Goal: Information Seeking & Learning: Learn about a topic

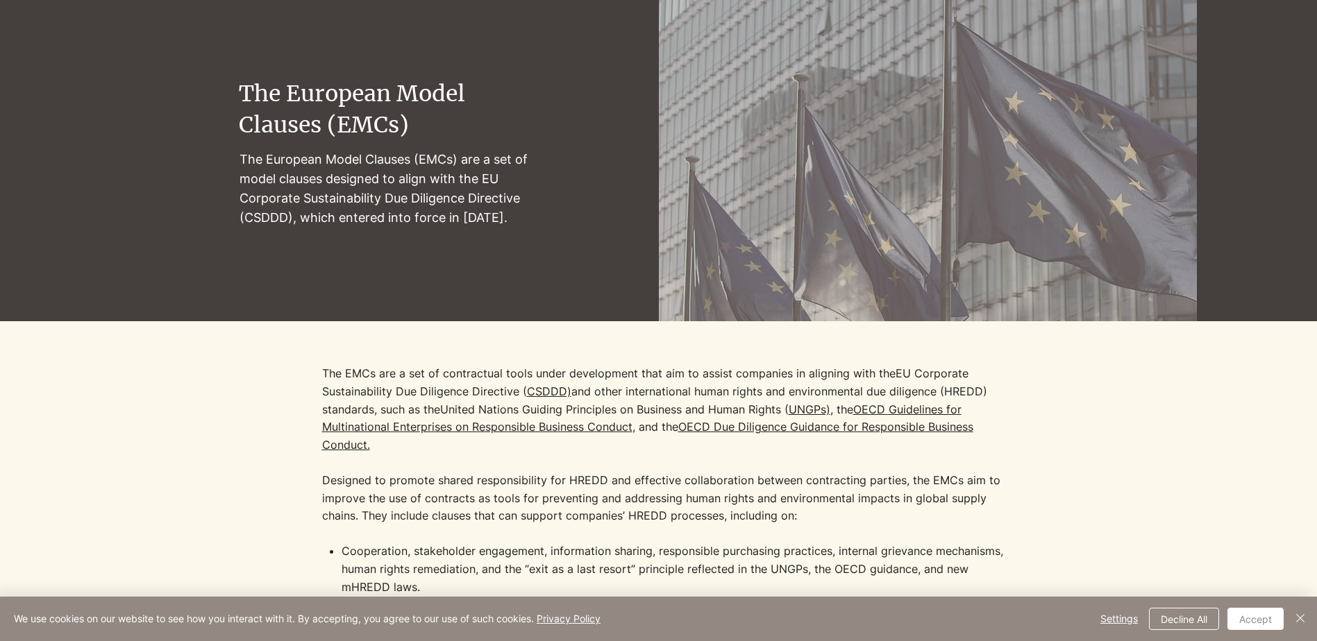
scroll to position [139, 0]
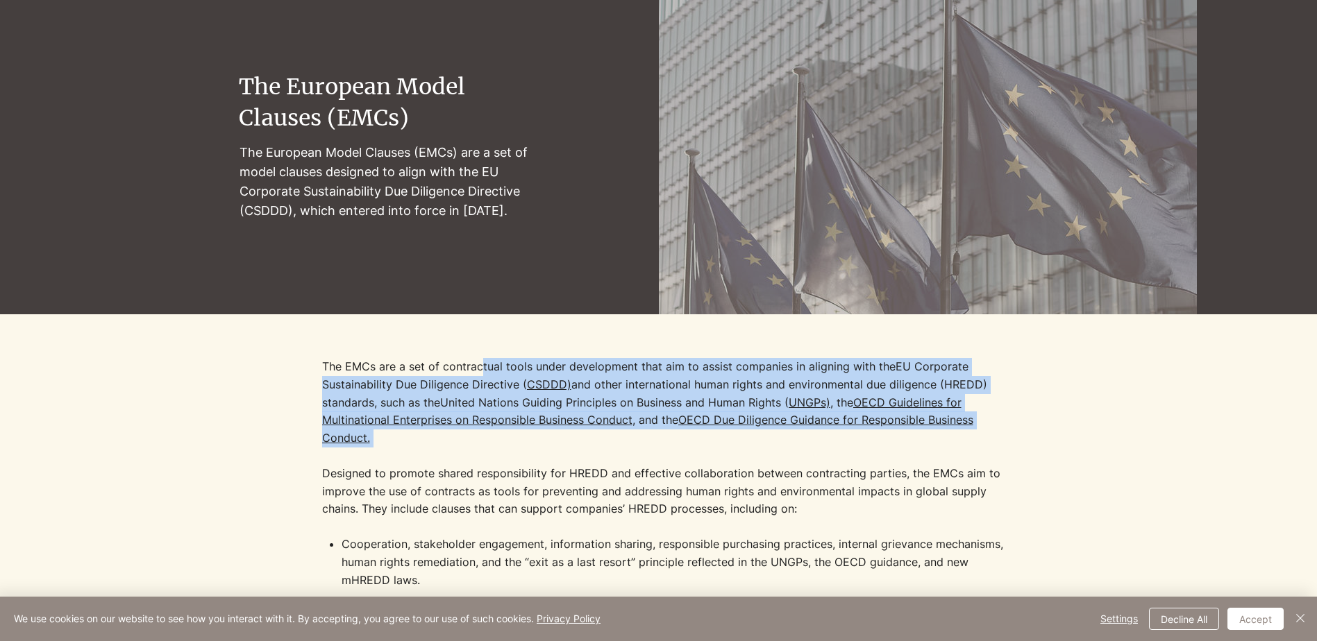
drag, startPoint x: 482, startPoint y: 364, endPoint x: 898, endPoint y: 449, distance: 424.5
click at [898, 449] on p "The EMCs are a set of contractual tools under development that aim to assist co…" at bounding box center [669, 447] width 694 height 178
click at [454, 402] on link "United Nations Guiding Principles on Business and Human Rights (" at bounding box center [614, 403] width 348 height 14
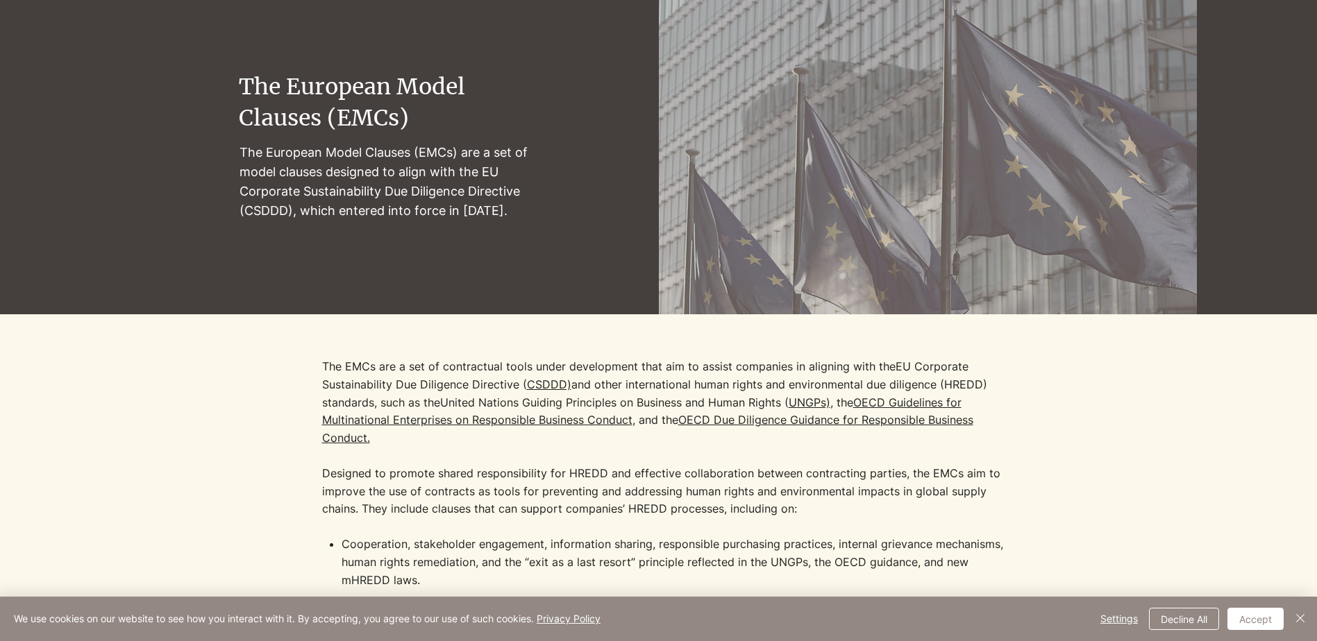
click at [1183, 435] on div at bounding box center [659, 497] width 1076 height 367
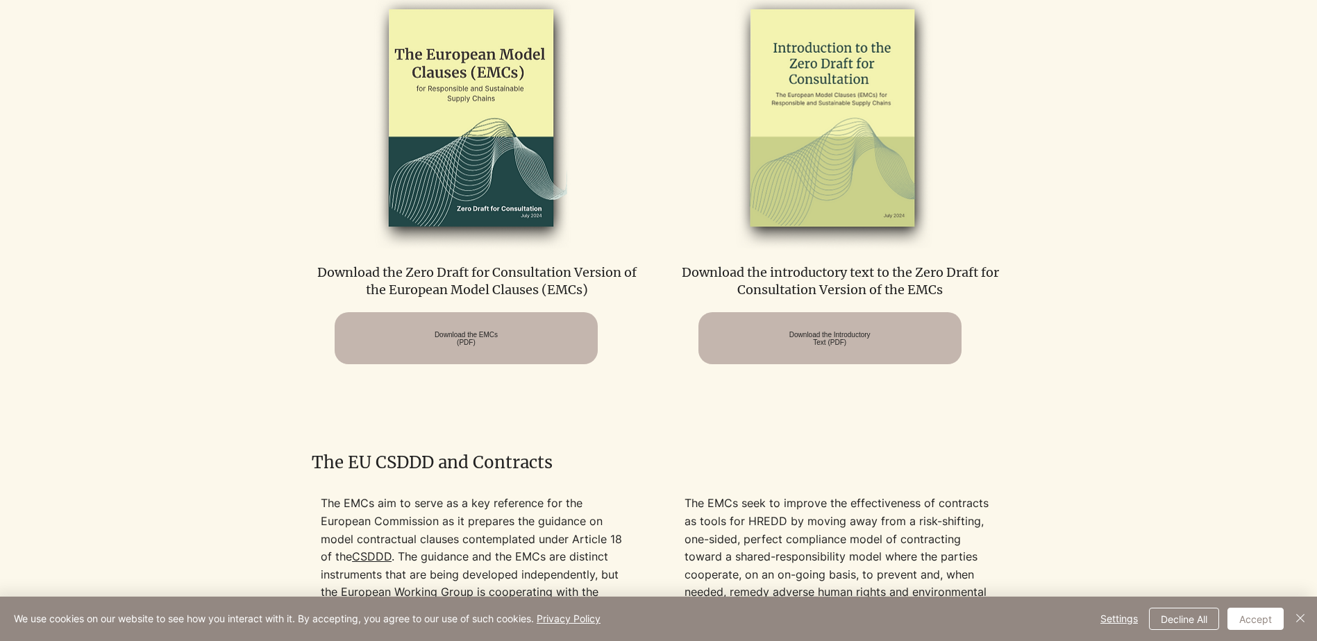
scroll to position [902, 0]
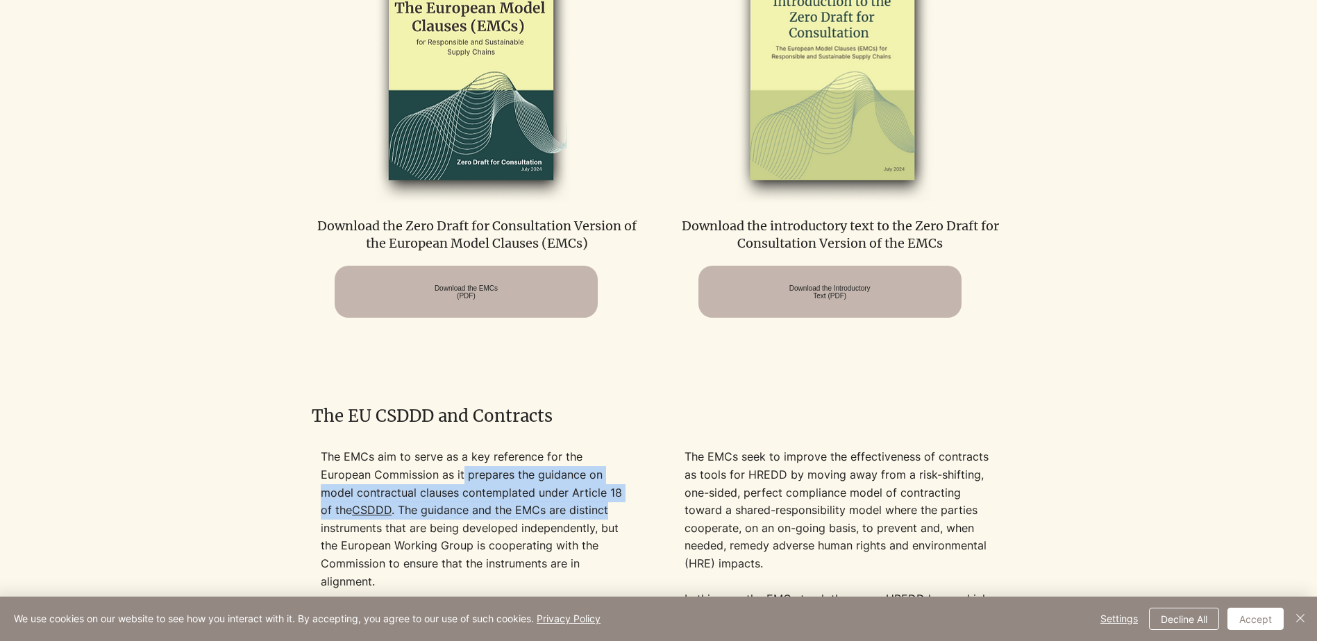
drag, startPoint x: 409, startPoint y: 471, endPoint x: 603, endPoint y: 512, distance: 198.8
click at [603, 512] on p "The EMCs aim to serve as a key reference for the European Commission as it prep…" at bounding box center [477, 608] width 312 height 320
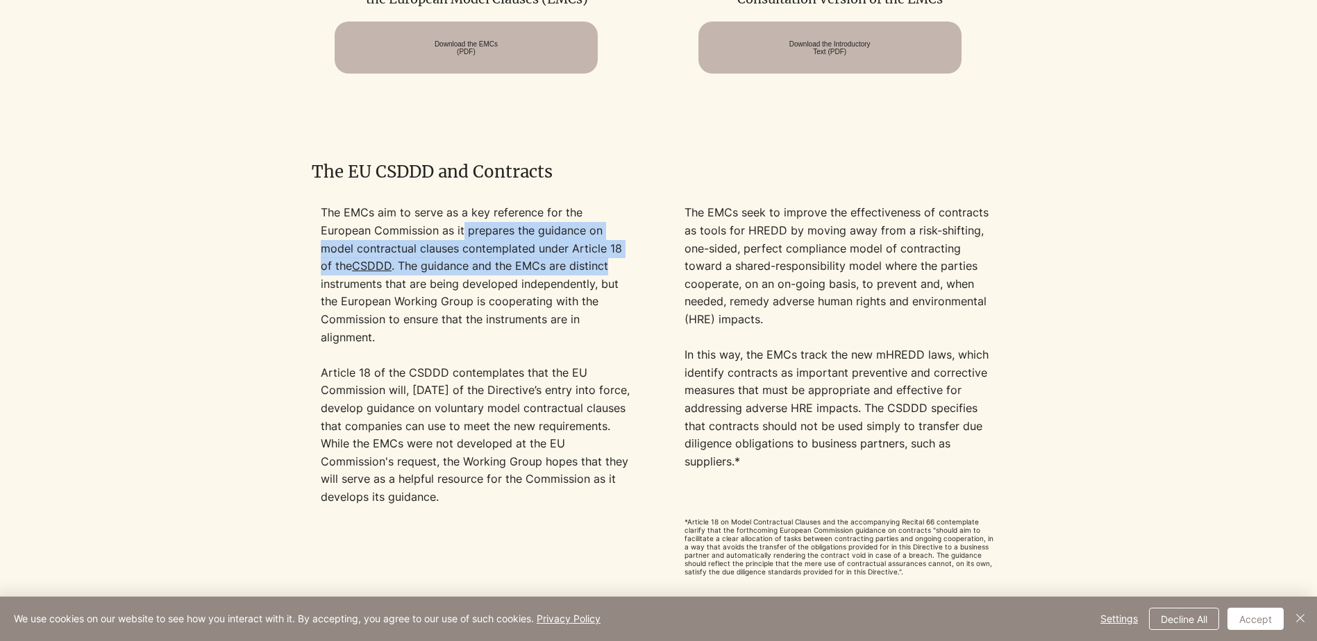
scroll to position [1180, 0]
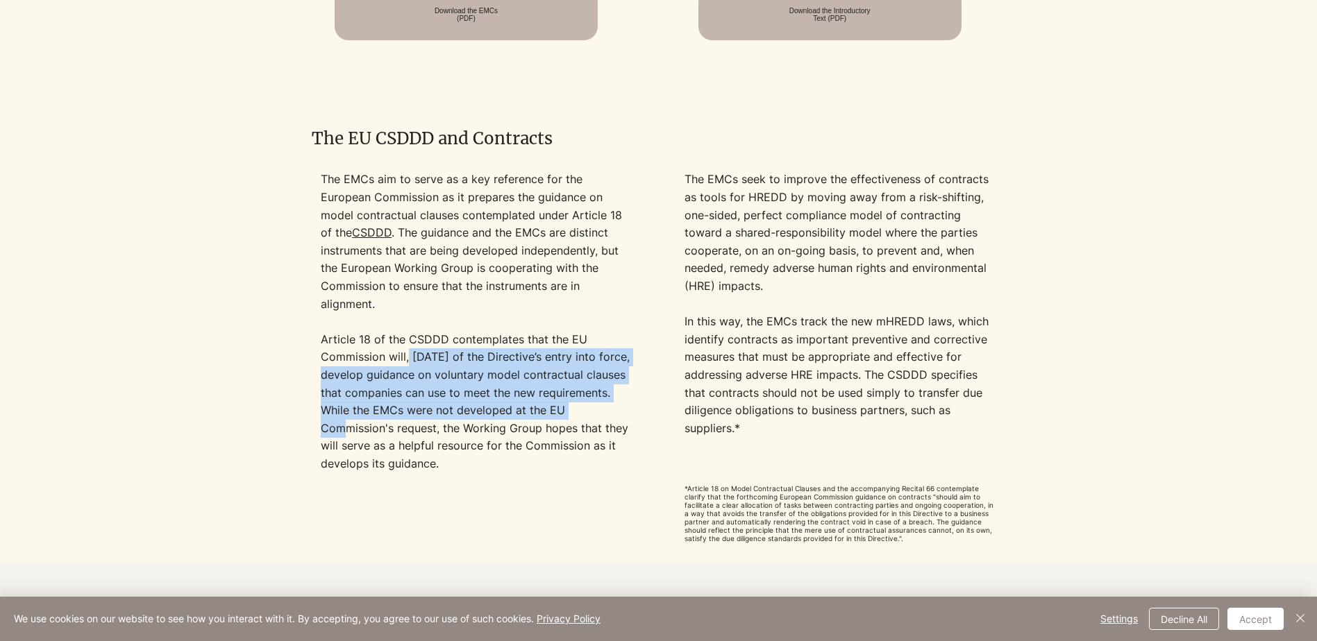
drag, startPoint x: 405, startPoint y: 354, endPoint x: 626, endPoint y: 411, distance: 228.0
click at [626, 411] on p "The EMCs aim to serve as a key reference for the European Commission as it prep…" at bounding box center [477, 331] width 312 height 320
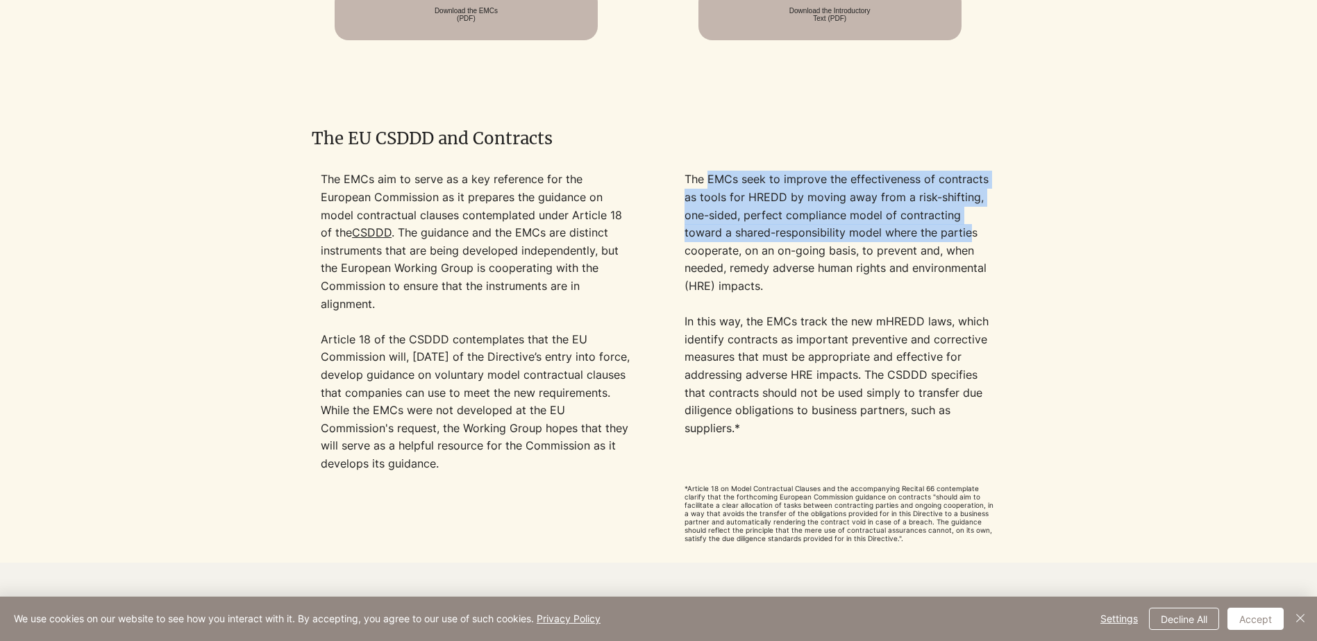
drag, startPoint x: 707, startPoint y: 180, endPoint x: 969, endPoint y: 233, distance: 267.7
click at [969, 233] on p "The EMCs seek to improve the effectiveness of contracts as tools for HREDD by m…" at bounding box center [840, 304] width 312 height 267
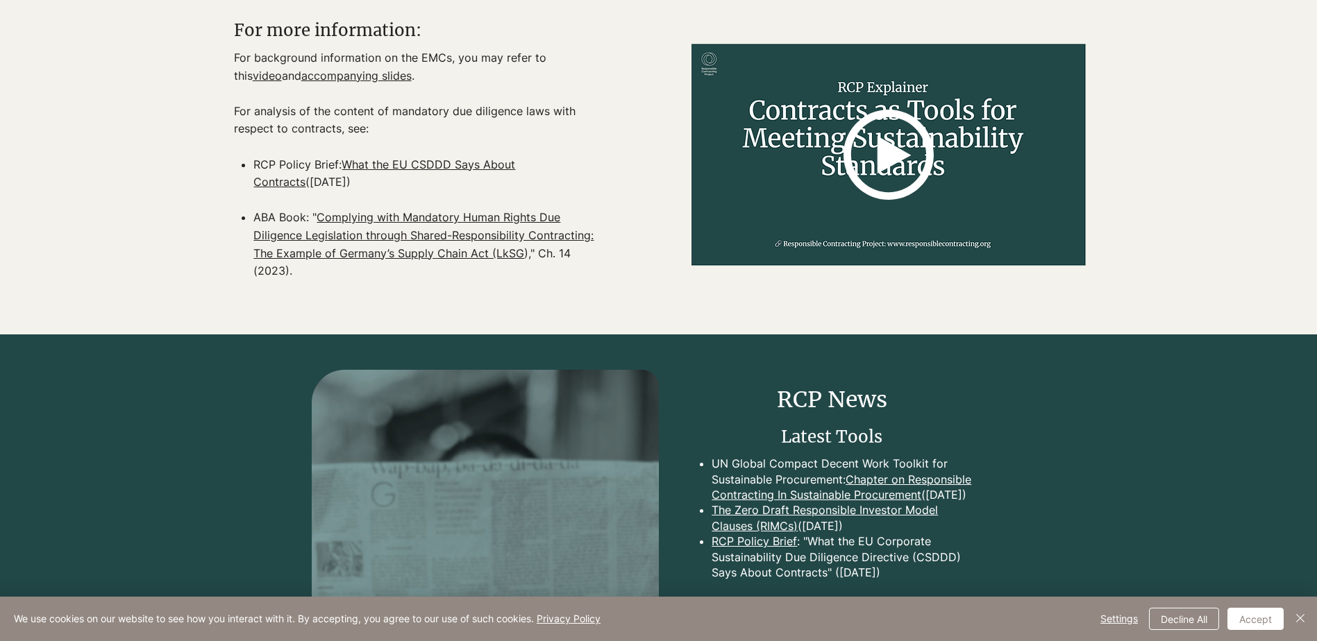
scroll to position [1736, 0]
